Goal: Find specific page/section: Find specific page/section

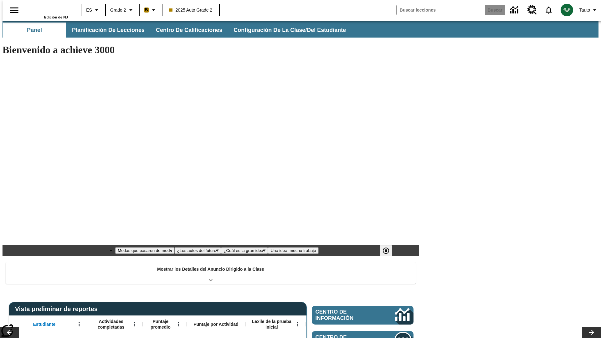
type input "-1"
click at [105, 30] on span "Planificación de lecciones" at bounding box center [108, 30] width 73 height 7
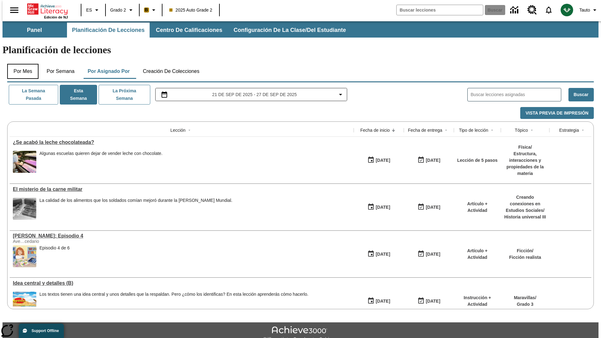
click at [20, 64] on button "Por mes" at bounding box center [22, 71] width 31 height 15
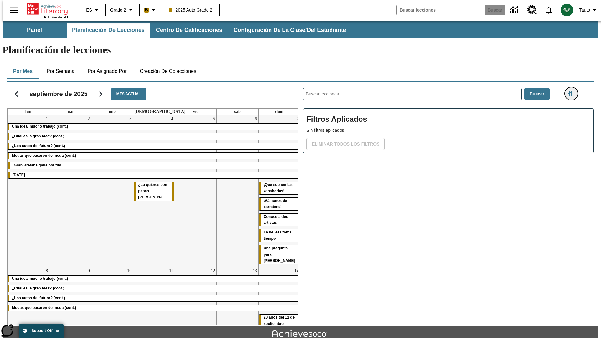
click at [573, 91] on icon "Menú lateral de filtros" at bounding box center [571, 94] width 6 height 6
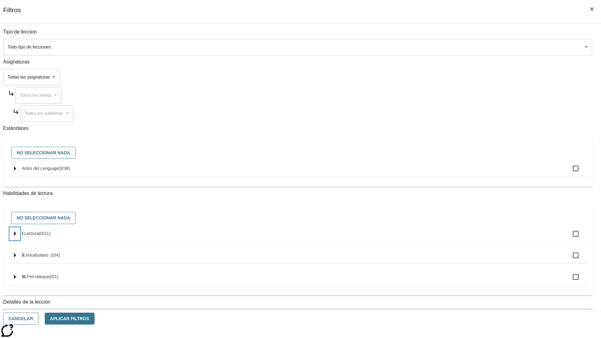
click at [16, 236] on icon "Seleccione habilidades" at bounding box center [15, 234] width 2 height 5
click at [39, 319] on button "Cancelar" at bounding box center [20, 319] width 35 height 12
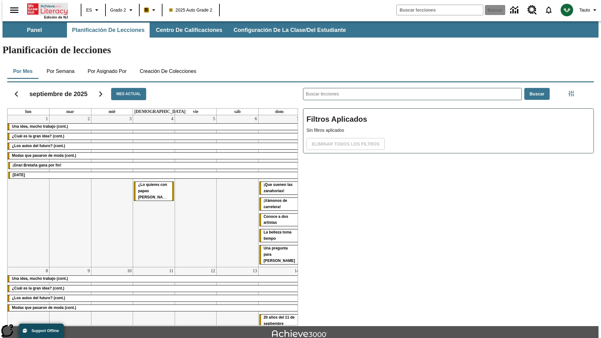
click at [45, 8] on icon "Portada" at bounding box center [48, 9] width 42 height 13
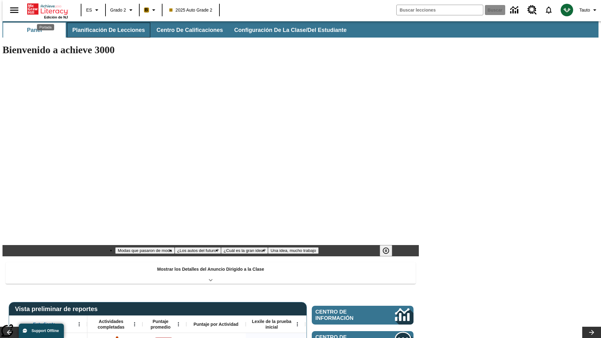
click at [105, 30] on span "Planificación de lecciones" at bounding box center [108, 30] width 73 height 7
